Goal: Task Accomplishment & Management: Manage account settings

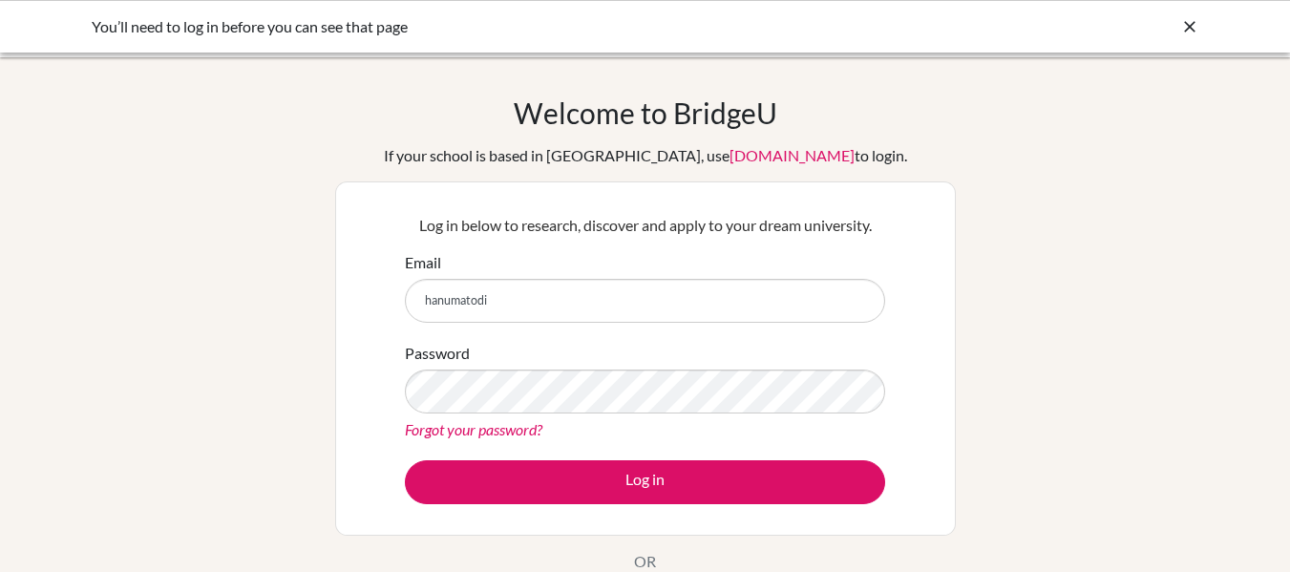
click at [543, 301] on input "hanumatodi" at bounding box center [645, 301] width 480 height 44
type input "hanumatodi08"
type input "[EMAIL_ADDRESS][DOMAIN_NAME]"
click at [561, 419] on div "Forgot your password?" at bounding box center [645, 429] width 480 height 23
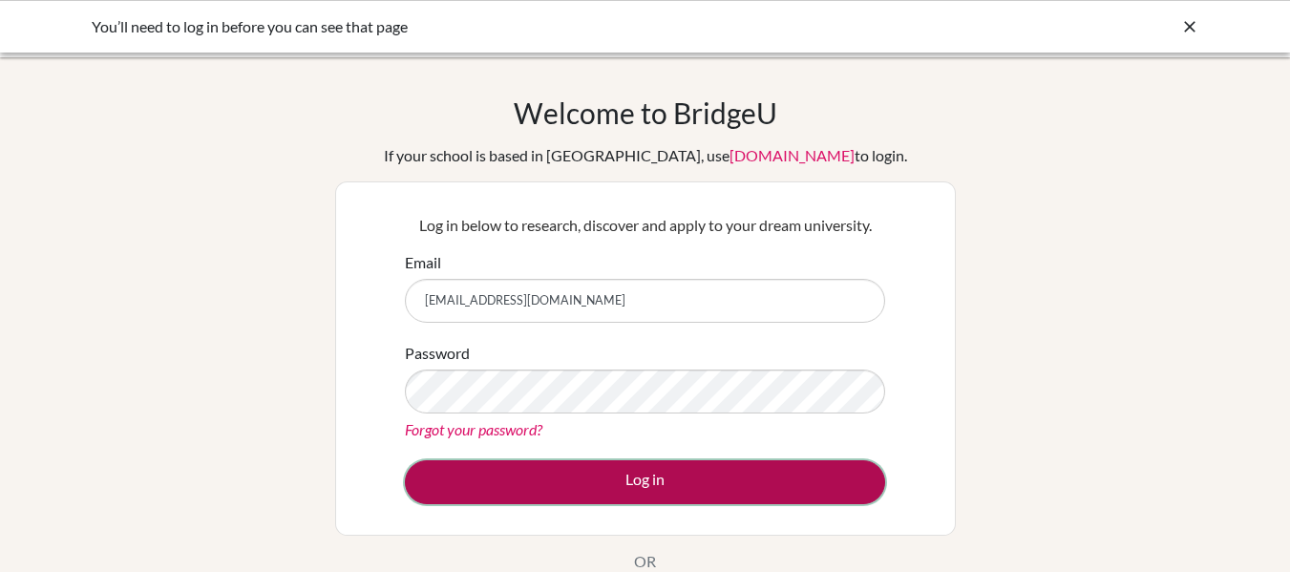
click at [557, 468] on button "Log in" at bounding box center [645, 482] width 480 height 44
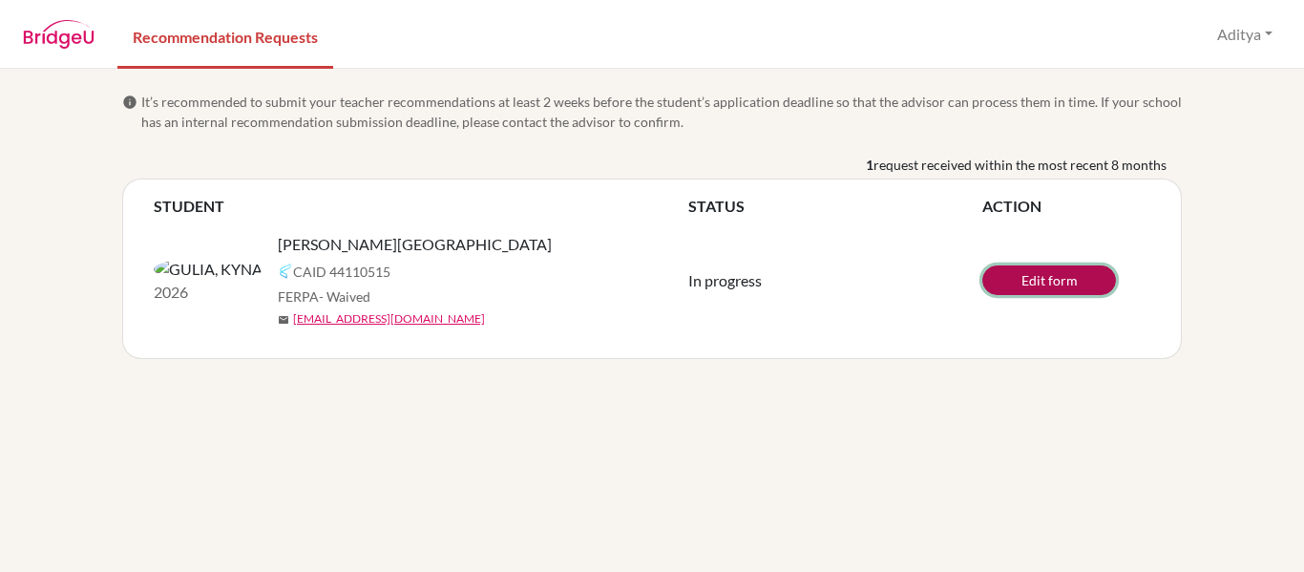
click at [1049, 283] on link "Edit form" at bounding box center [1050, 280] width 134 height 30
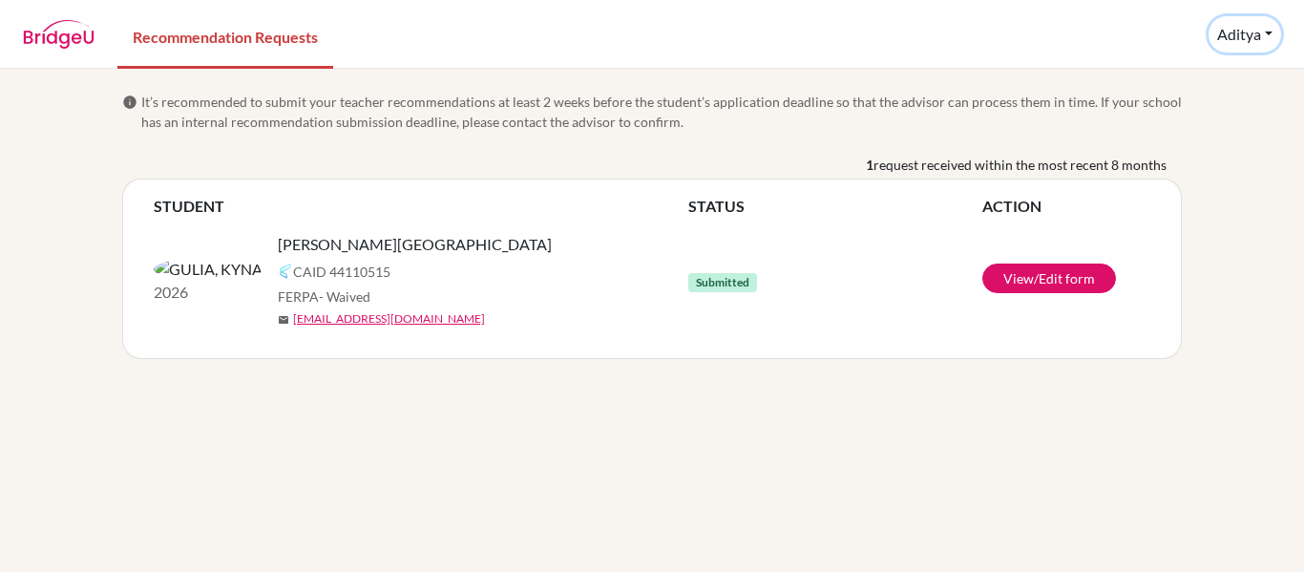
click at [1257, 34] on button "Aditya" at bounding box center [1245, 34] width 73 height 36
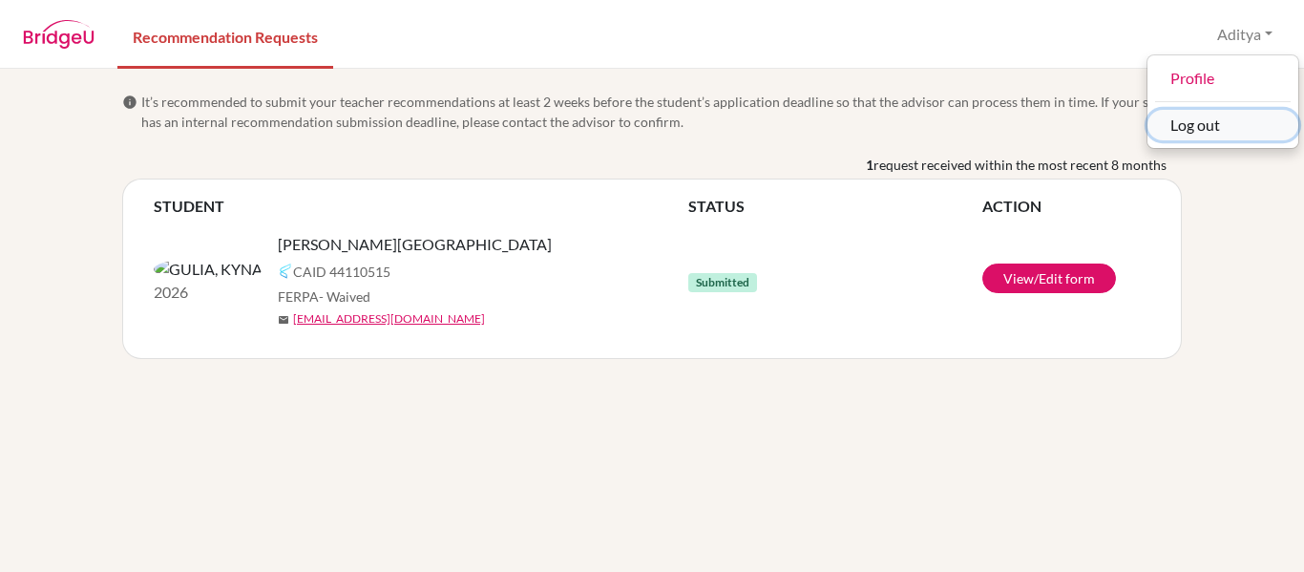
click at [1248, 126] on button "Log out" at bounding box center [1223, 125] width 151 height 31
